Goal: Find specific page/section: Find specific page/section

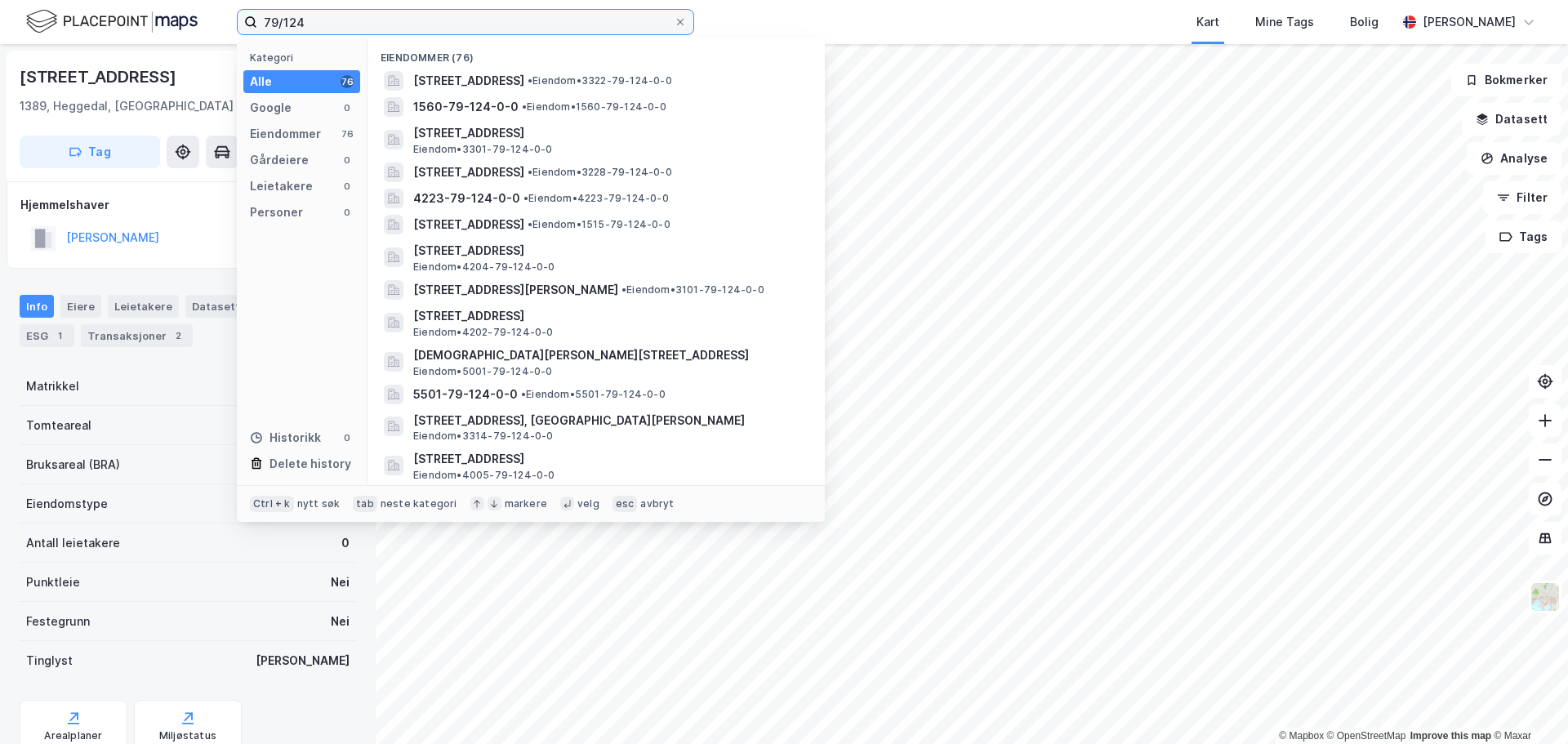
click at [294, 26] on input "79/124" at bounding box center [465, 22] width 416 height 25
click at [295, 26] on input "79/124" at bounding box center [465, 22] width 416 height 25
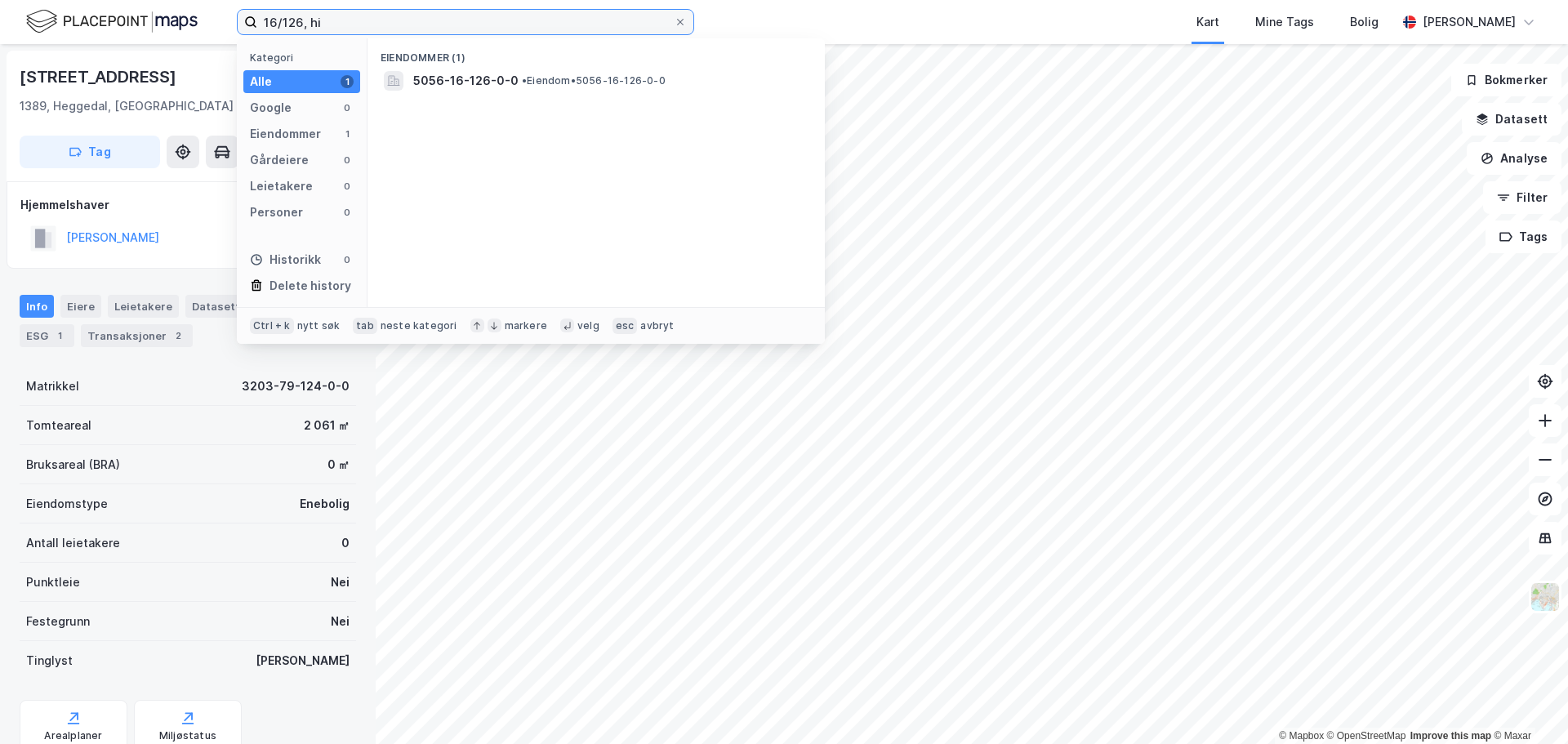
type input "16/126, hi"
click at [580, 101] on div "Eiendommer (1) 5056-16-126-0-0 • Eiendom • 5056-16-126-0-0" at bounding box center [597, 173] width 458 height 268
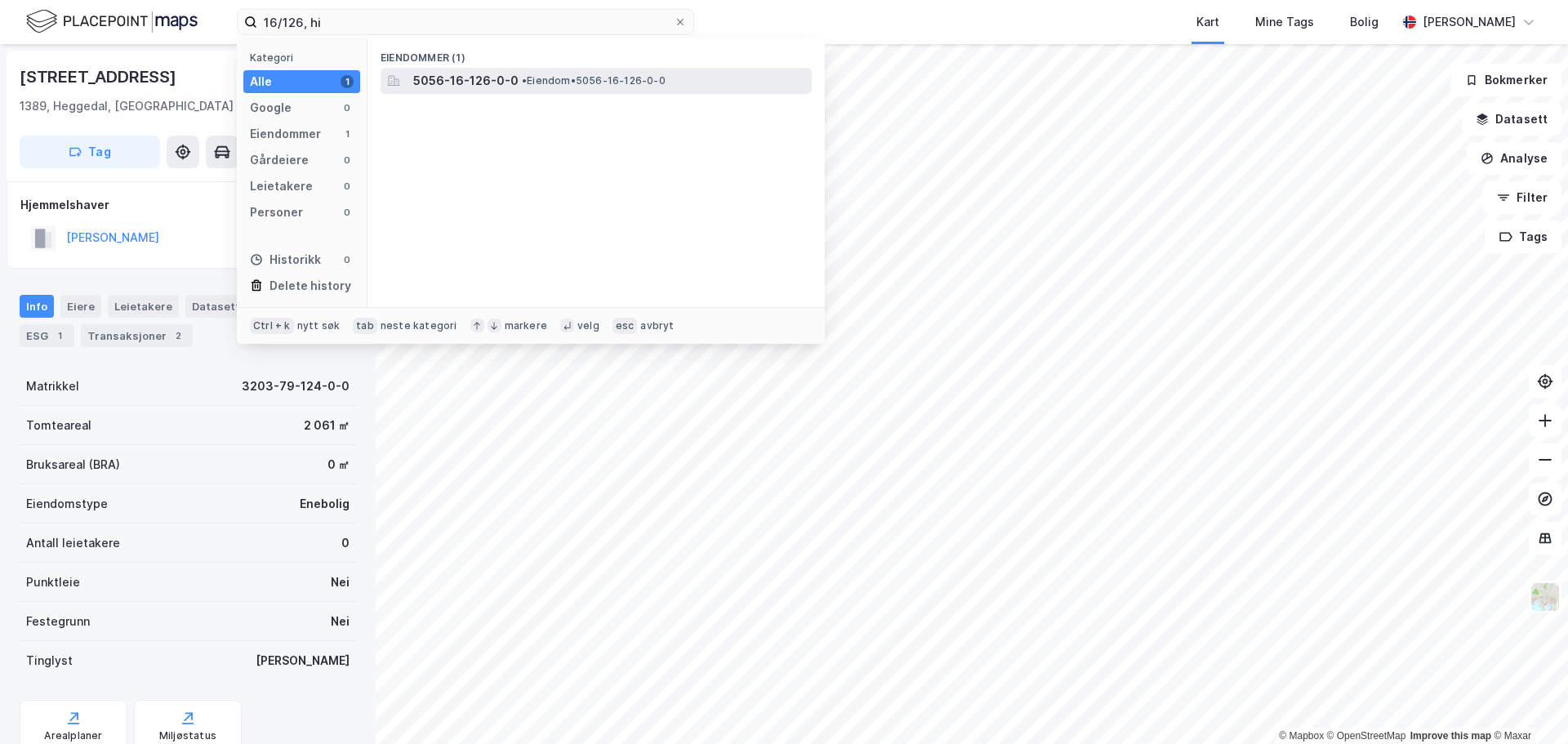
click at [586, 84] on span "• Eiendom • 5056-16-126-0-0" at bounding box center [594, 80] width 144 height 13
